Goal: Task Accomplishment & Management: Complete application form

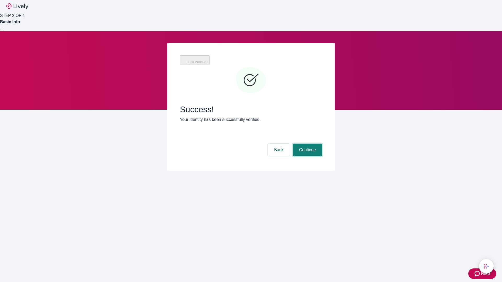
click at [307, 144] on button "Continue" at bounding box center [307, 150] width 29 height 13
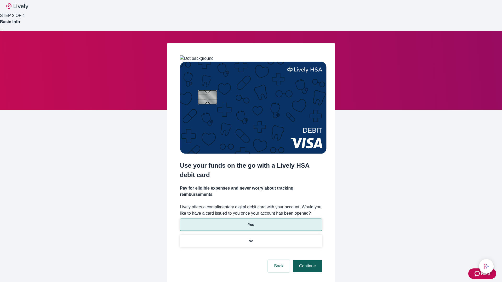
click at [251, 239] on p "No" at bounding box center [251, 241] width 5 height 5
click at [307, 260] on button "Continue" at bounding box center [307, 266] width 29 height 13
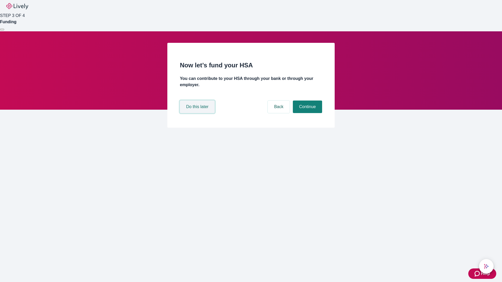
click at [198, 113] on button "Do this later" at bounding box center [197, 107] width 35 height 13
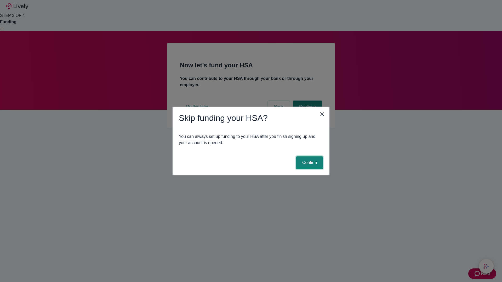
click at [309, 163] on button "Confirm" at bounding box center [309, 163] width 27 height 13
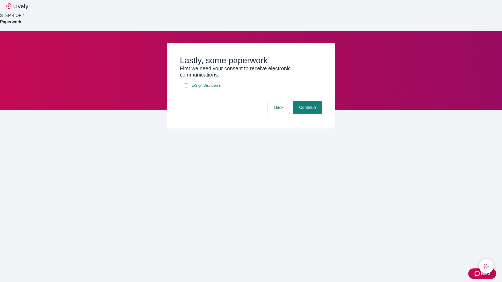
click at [186, 88] on input "E-Sign Disclosure" at bounding box center [186, 85] width 4 height 4
checkbox input "true"
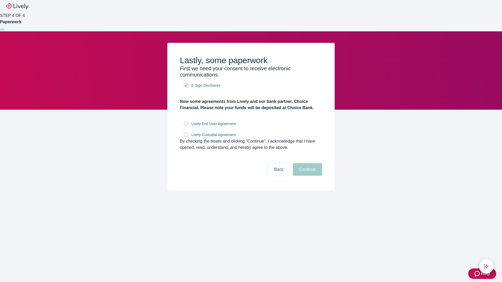
click at [186, 126] on input "Lively End User Agreement" at bounding box center [186, 124] width 4 height 4
checkbox input "true"
click at [186, 137] on input "Lively Custodial Agreement" at bounding box center [186, 135] width 4 height 4
checkbox input "true"
click at [307, 176] on button "Continue" at bounding box center [307, 169] width 29 height 13
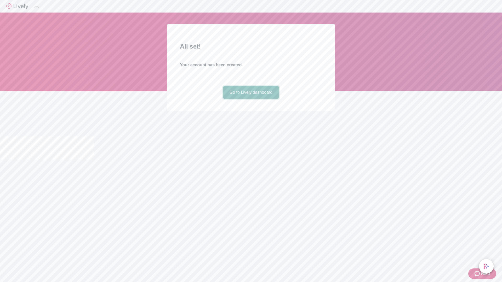
click at [251, 99] on link "Go to Lively dashboard" at bounding box center [251, 92] width 56 height 13
